Goal: Task Accomplishment & Management: Use online tool/utility

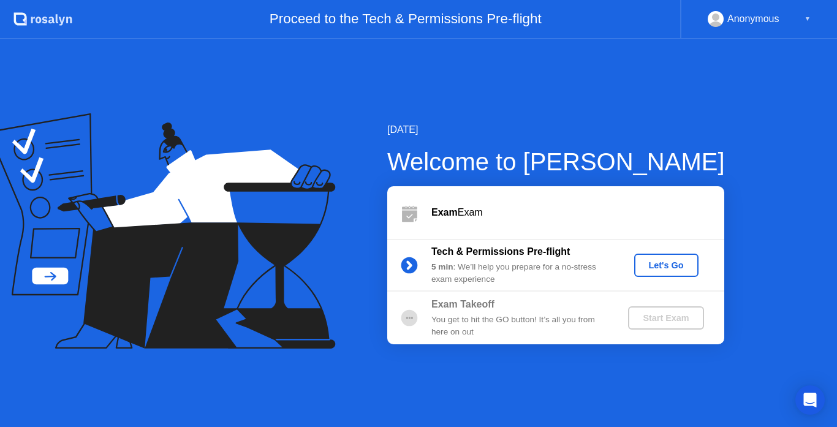
click at [666, 268] on div "Let's Go" at bounding box center [666, 265] width 55 height 10
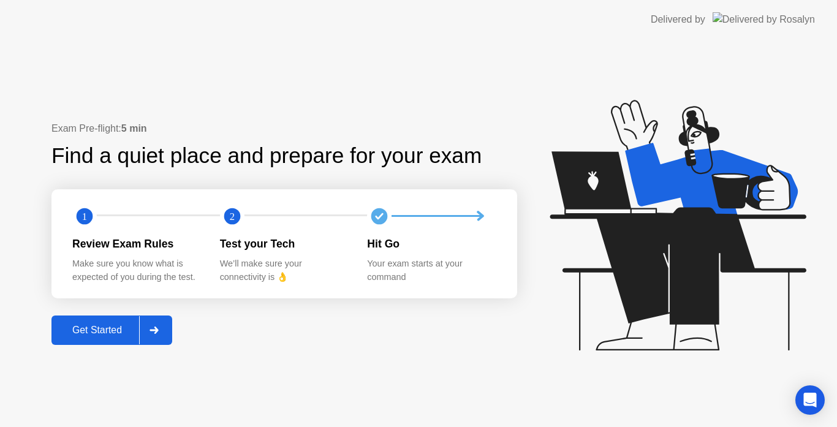
click at [75, 341] on button "Get Started" at bounding box center [111, 329] width 121 height 29
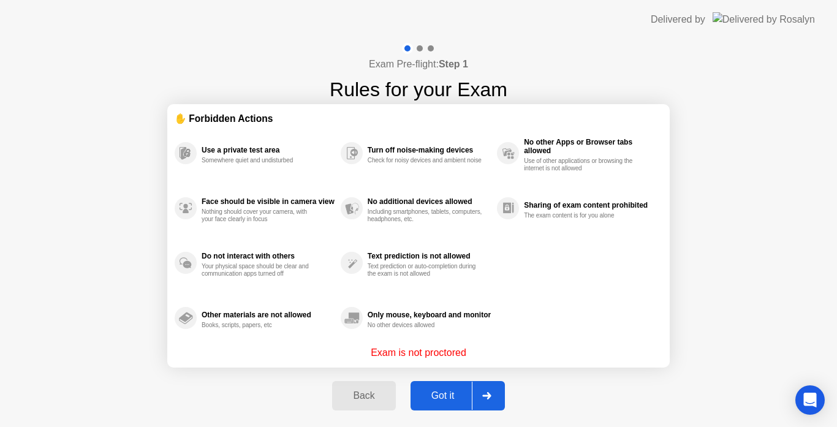
click at [442, 396] on div "Got it" at bounding box center [443, 395] width 58 height 11
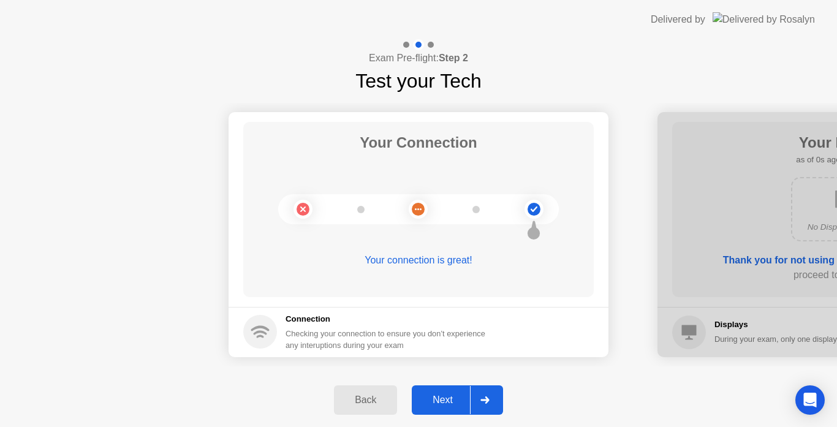
click at [442, 396] on div "Next" at bounding box center [442, 399] width 55 height 11
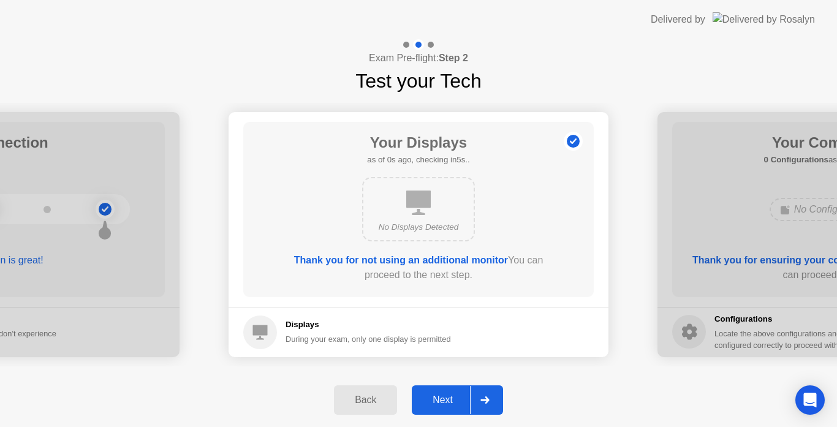
click at [442, 396] on div "Next" at bounding box center [442, 399] width 55 height 11
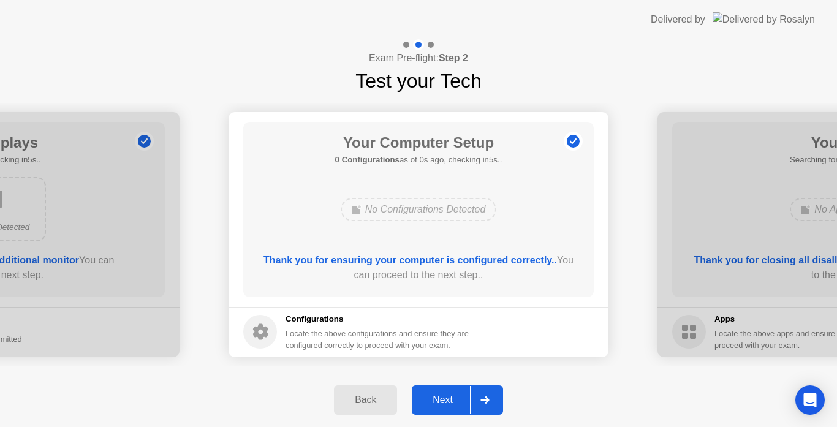
click at [442, 396] on div "Next" at bounding box center [442, 399] width 55 height 11
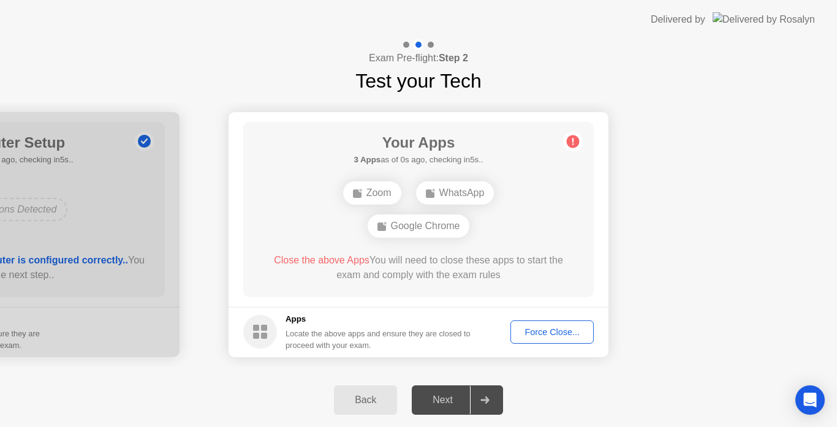
click at [442, 396] on div "Next" at bounding box center [442, 399] width 55 height 11
click at [218, 383] on div "Back Next" at bounding box center [418, 400] width 837 height 54
click at [551, 334] on div "Force Close..." at bounding box center [552, 332] width 75 height 10
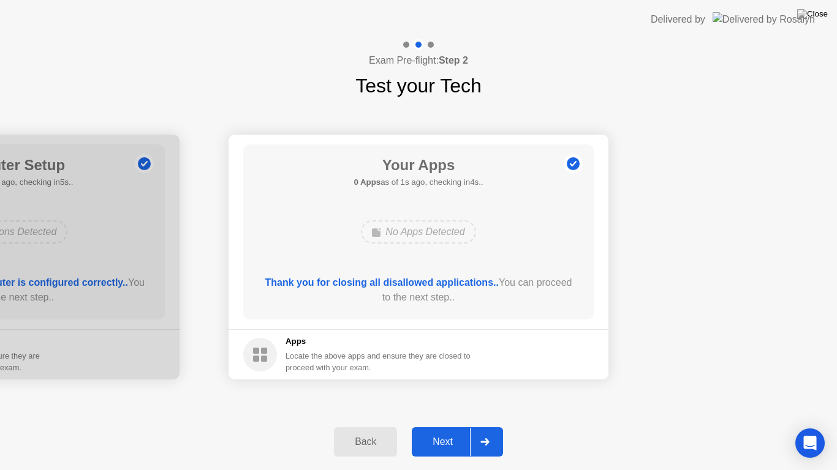
click at [454, 426] on div "Next" at bounding box center [442, 442] width 55 height 11
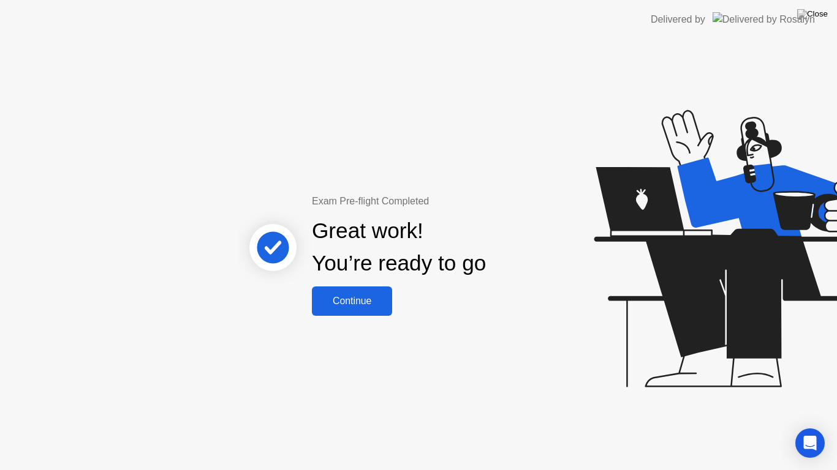
click at [352, 296] on div "Continue" at bounding box center [351, 301] width 73 height 11
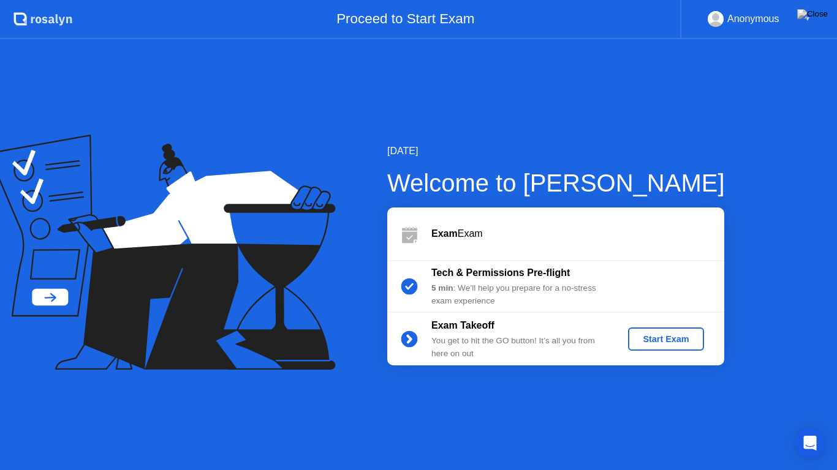
click at [656, 344] on div "Start Exam" at bounding box center [666, 339] width 66 height 10
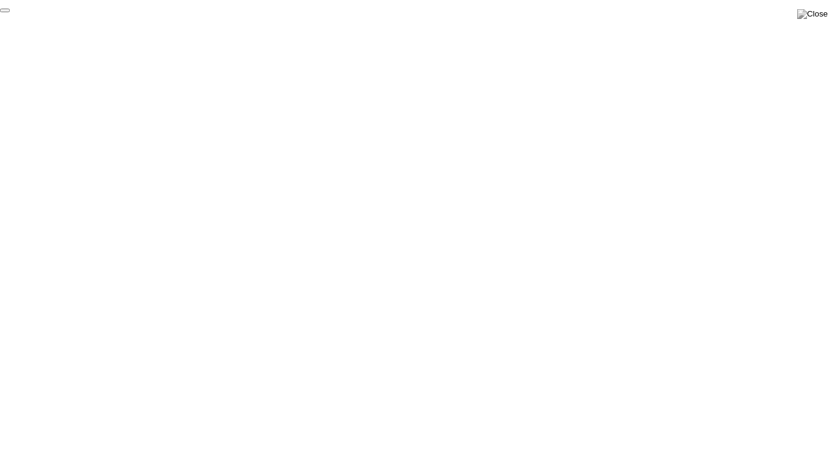
click div "End Proctoring Session"
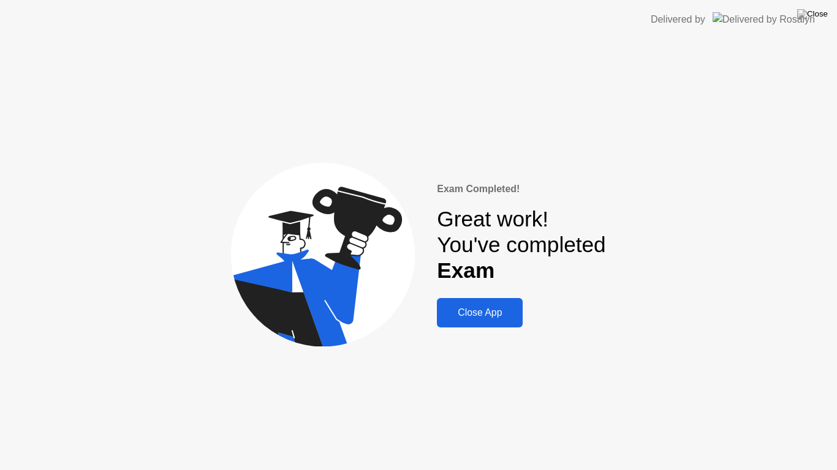
click at [478, 309] on div "Close App" at bounding box center [479, 313] width 78 height 11
